Goal: Information Seeking & Learning: Learn about a topic

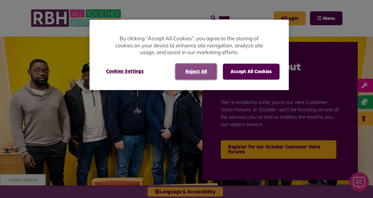
click at [187, 64] on button "Reject All" at bounding box center [196, 72] width 41 height 16
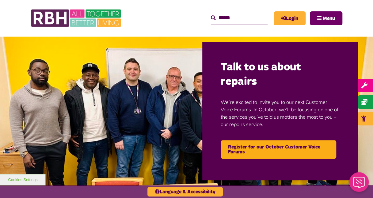
click at [330, 22] on button "Menu" at bounding box center [326, 18] width 33 height 14
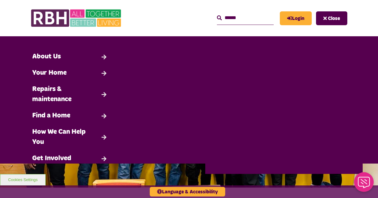
click at [253, 25] on div "MyRBH About Us Contact Us Search Close Search" at bounding box center [237, 18] width 222 height 24
click at [325, 16] on button "Close" at bounding box center [331, 18] width 31 height 14
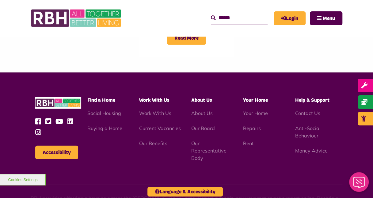
scroll to position [713, 0]
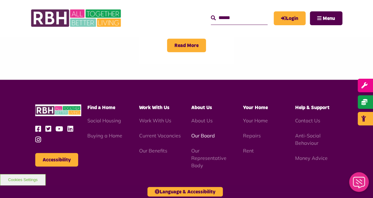
click at [201, 132] on link "Our Board" at bounding box center [203, 135] width 24 height 6
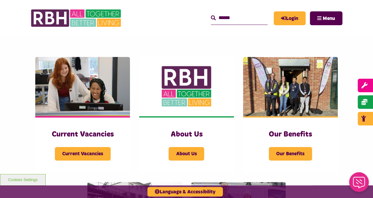
scroll to position [114, 0]
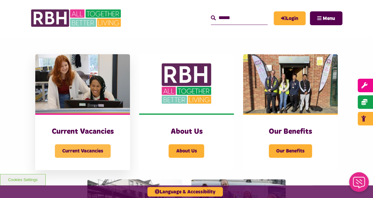
click at [69, 145] on span "Current Vacancies" at bounding box center [83, 151] width 56 height 14
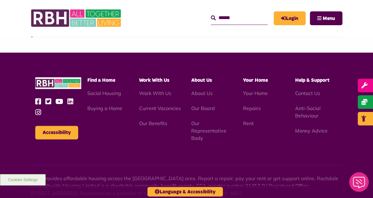
scroll to position [1535, 0]
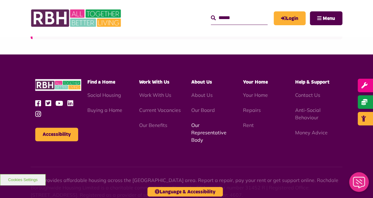
click at [206, 122] on link "Our Representative Body" at bounding box center [208, 132] width 35 height 21
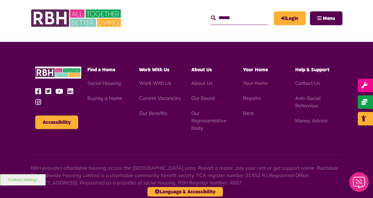
scroll to position [1706, 0]
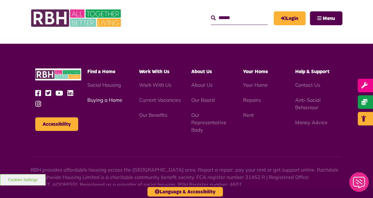
click at [110, 100] on link "Buying a Home" at bounding box center [104, 100] width 35 height 6
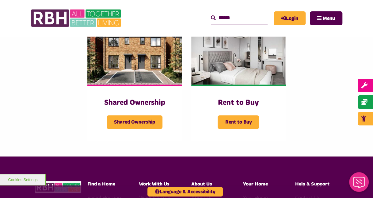
scroll to position [150, 0]
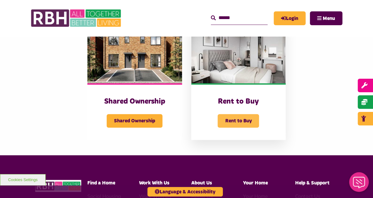
click at [242, 114] on span "Rent to Buy" at bounding box center [238, 121] width 41 height 14
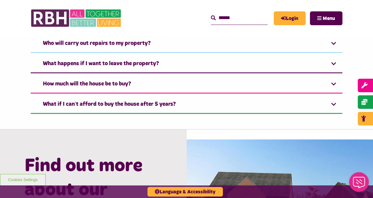
scroll to position [539, 0]
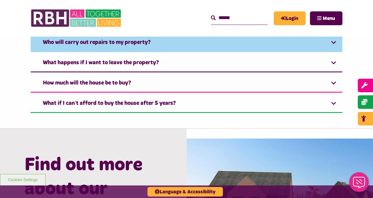
click at [335, 41] on link "Who will carry out repairs to my property?" at bounding box center [187, 42] width 312 height 19
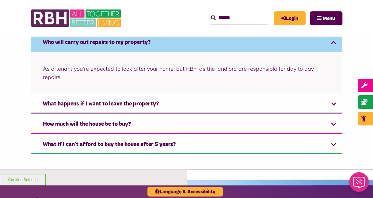
click at [335, 41] on link "Who will carry out repairs to my property?" at bounding box center [187, 42] width 312 height 19
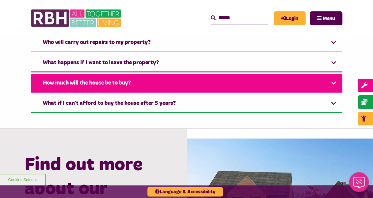
click at [326, 76] on link "How much will the house be to buy?" at bounding box center [187, 83] width 312 height 19
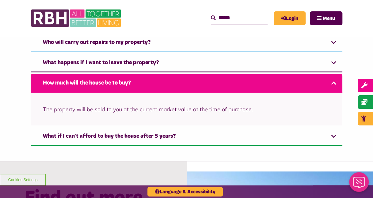
click at [326, 76] on link "How much will the house be to buy?" at bounding box center [187, 83] width 312 height 19
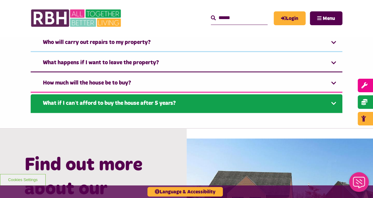
click at [312, 103] on link "What if I can’t afford to buy the house after 5 years?" at bounding box center [187, 103] width 312 height 19
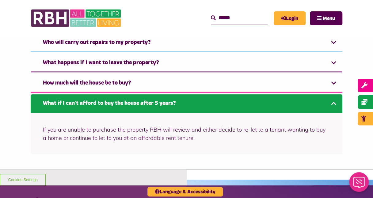
click at [312, 103] on link "What if I can’t afford to buy the house after 5 years?" at bounding box center [187, 103] width 312 height 19
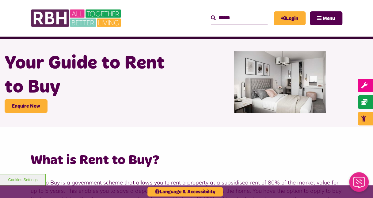
scroll to position [0, 0]
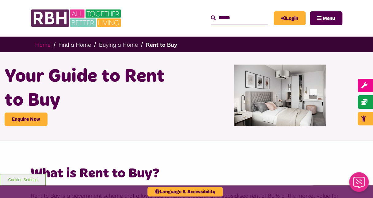
click at [48, 45] on link "Home" at bounding box center [42, 44] width 15 height 7
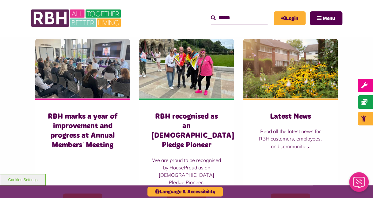
scroll to position [425, 0]
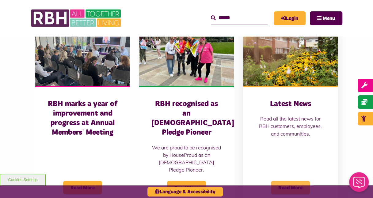
click at [287, 180] on span "Read More" at bounding box center [290, 187] width 39 height 14
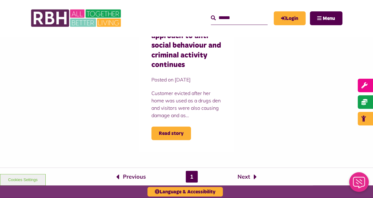
scroll to position [711, 0]
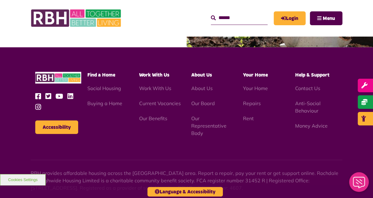
scroll to position [688, 0]
